Goal: Navigation & Orientation: Find specific page/section

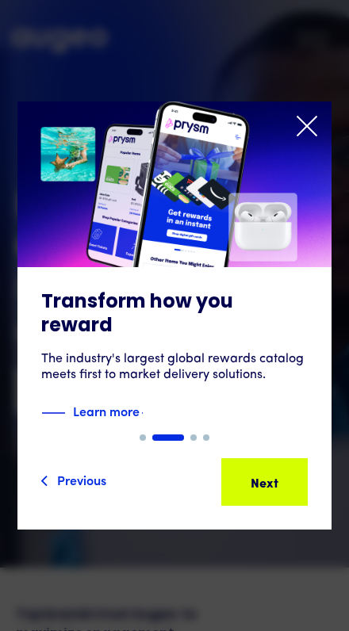
click at [320, 124] on img "2 of 4" at bounding box center [174, 184] width 314 height 166
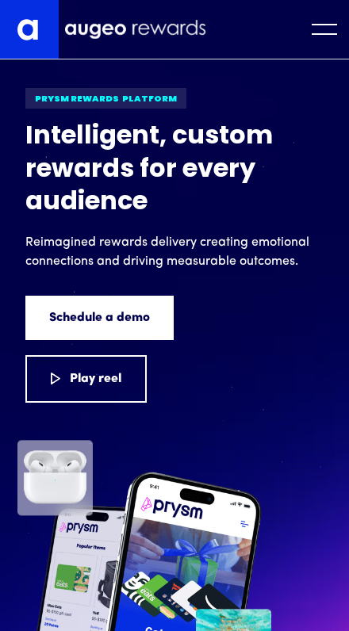
click at [328, 29] on div "menu" at bounding box center [324, 29] width 25 height 11
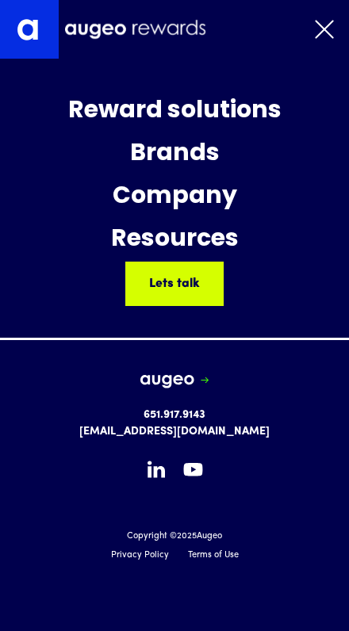
click at [219, 202] on div "Company" at bounding box center [175, 197] width 124 height 43
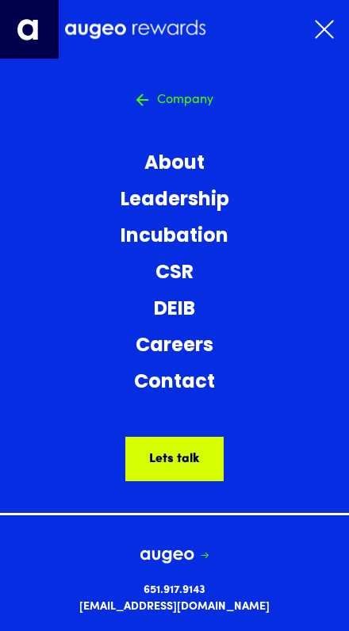
click at [317, 36] on div "menu" at bounding box center [324, 29] width 33 height 27
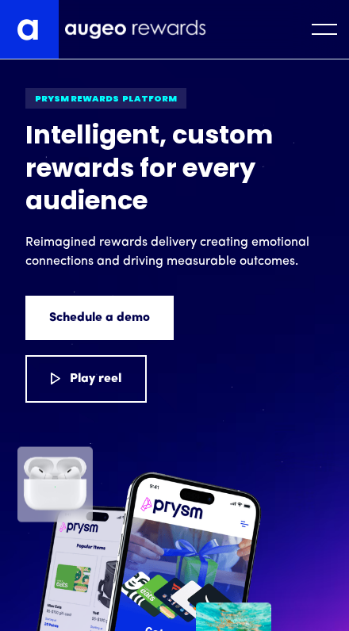
click at [316, 38] on div "menu" at bounding box center [324, 29] width 33 height 27
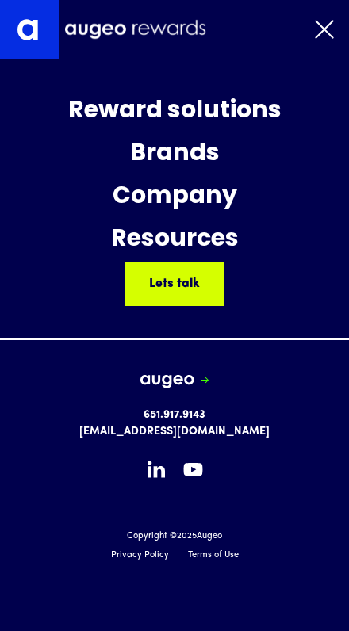
click at [201, 236] on div "Resources" at bounding box center [175, 240] width 128 height 43
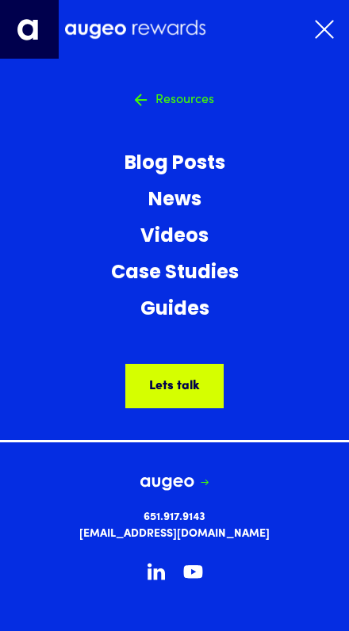
click at [194, 205] on link "News" at bounding box center [175, 200] width 128 height 29
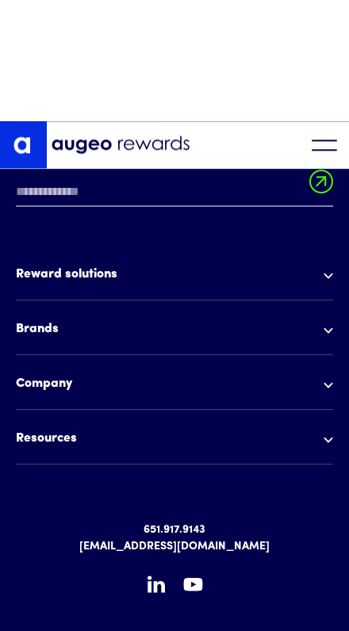
scroll to position [1656, 0]
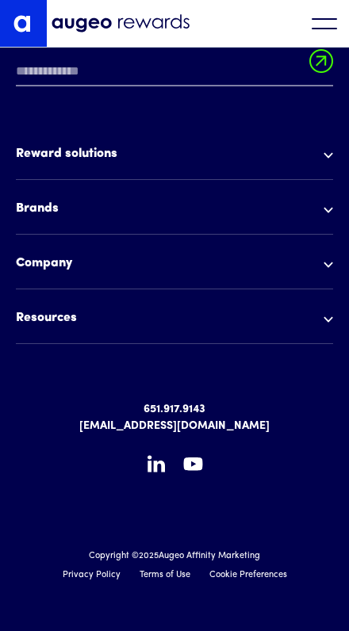
click at [328, 262] on img at bounding box center [328, 265] width 10 height 6
click at [319, 274] on div "Company" at bounding box center [174, 266] width 317 height 25
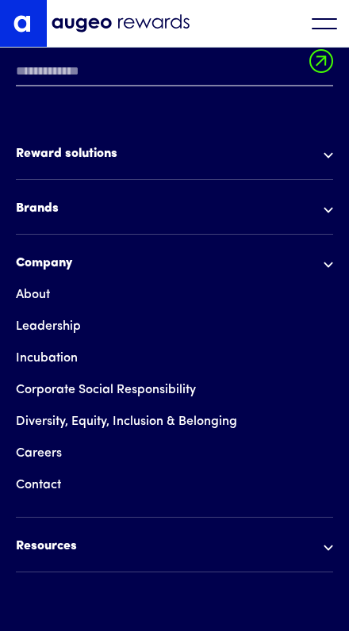
click at [57, 450] on link "Careers" at bounding box center [39, 454] width 46 height 32
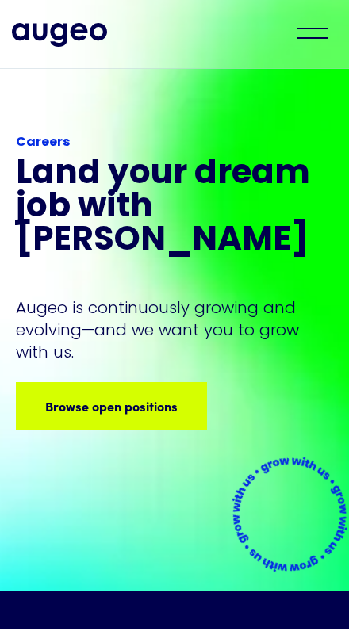
scroll to position [52, 0]
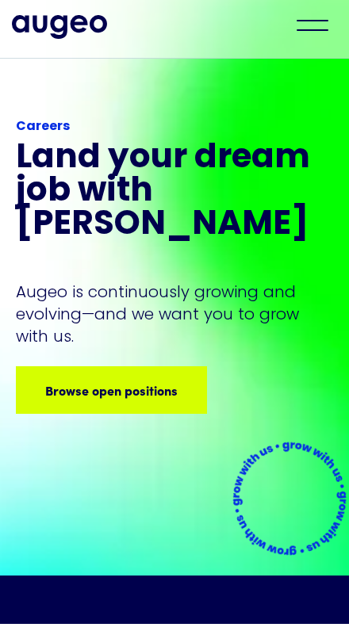
click at [175, 388] on div "Browse open positions" at bounding box center [238, 397] width 132 height 19
